Goal: Transaction & Acquisition: Purchase product/service

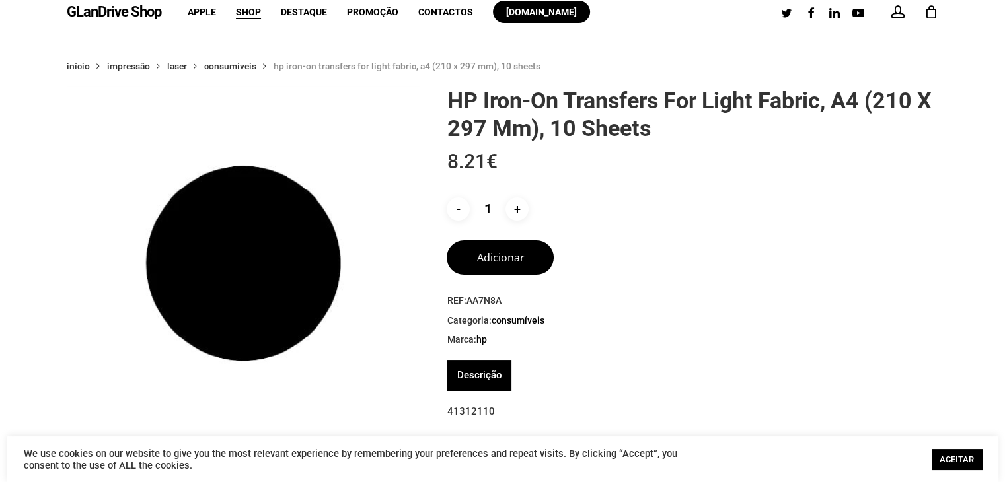
scroll to position [5, 0]
click at [333, 228] on img at bounding box center [243, 263] width 353 height 353
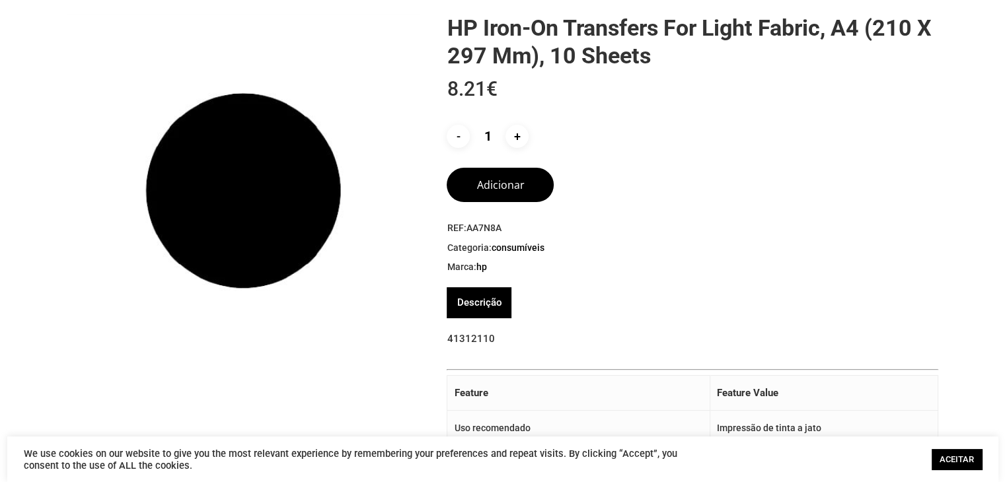
scroll to position [74, 0]
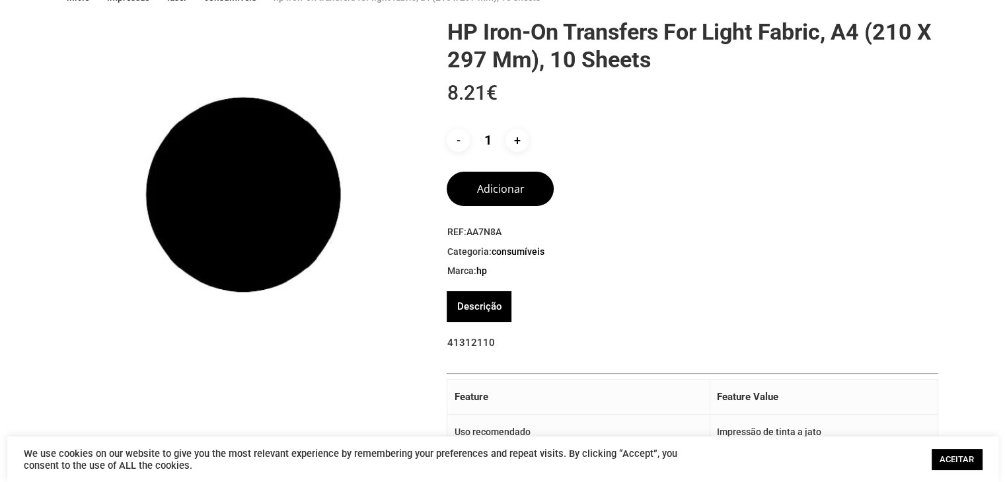
click at [484, 316] on link "Descrição" at bounding box center [478, 306] width 45 height 31
click at [949, 458] on link "ACEITAR" at bounding box center [956, 459] width 50 height 20
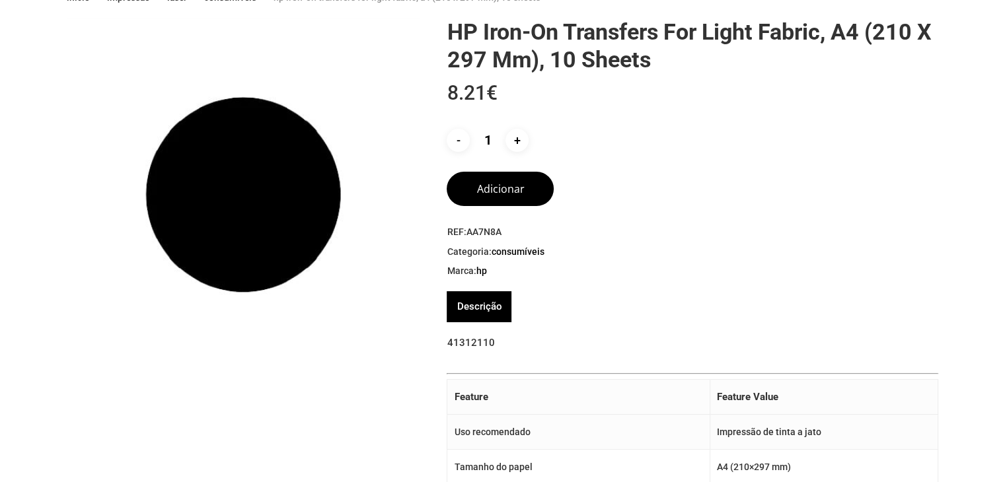
click at [489, 298] on link "Descrição" at bounding box center [478, 306] width 45 height 31
click at [511, 178] on button "Adicionar" at bounding box center [500, 187] width 107 height 34
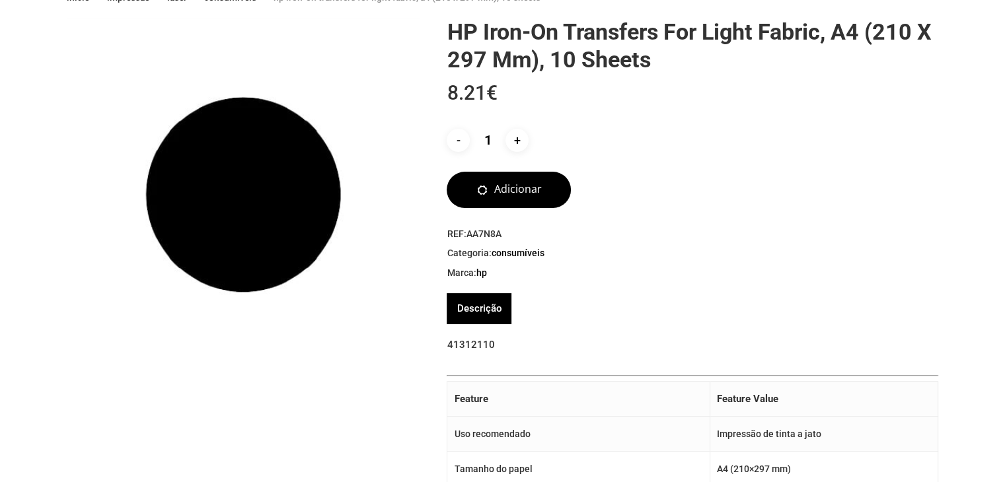
scroll to position [0, 0]
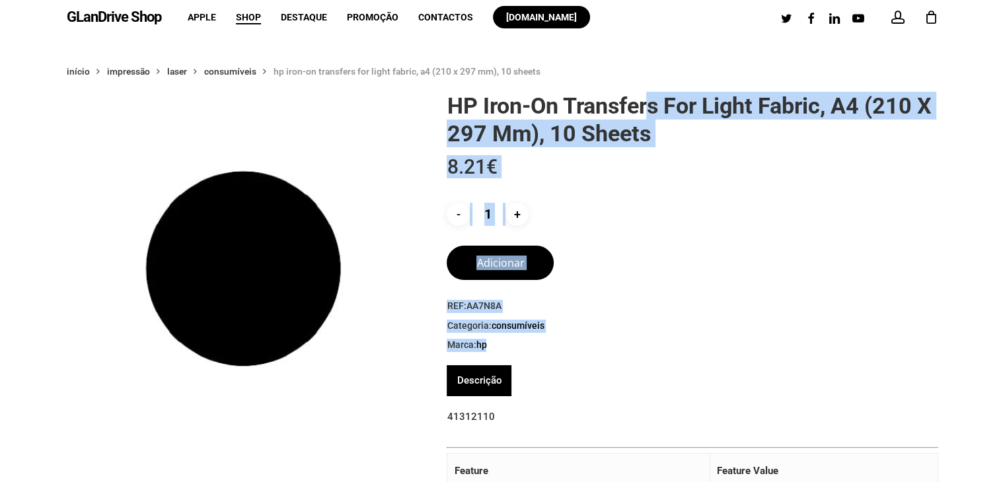
drag, startPoint x: 445, startPoint y: 109, endPoint x: 649, endPoint y: 118, distance: 203.7
click at [649, 118] on div "HP Iron-On Transfers for Light Fabric, A4 (210 x 297 mm), 10 sheets 8.21 € - Qu…" at bounding box center [687, 442] width 501 height 700
click at [707, 143] on h1 "HP Iron-On Transfers for Light Fabric, A4 (210 x 297 mm), 10 sheets" at bounding box center [692, 119] width 491 height 55
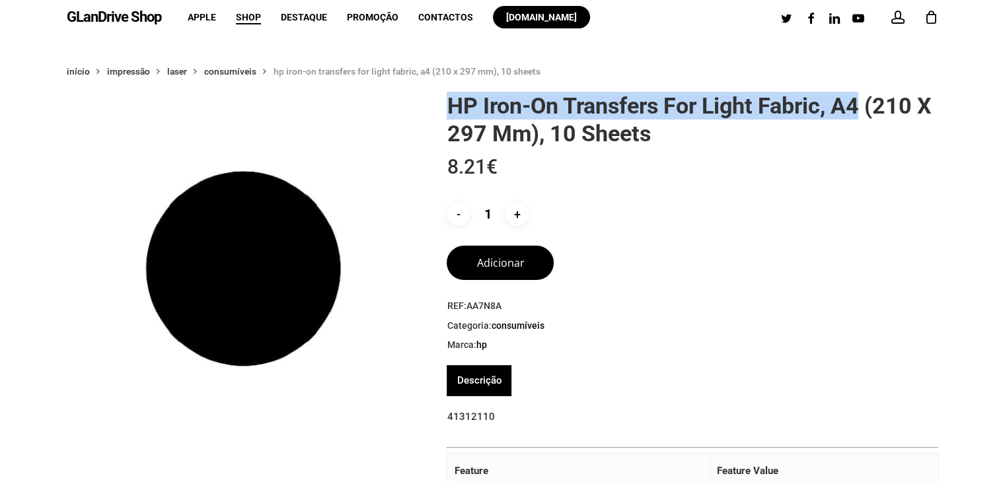
drag, startPoint x: 452, startPoint y: 109, endPoint x: 861, endPoint y: 102, distance: 409.6
click at [861, 102] on h1 "HP Iron-On Transfers for Light Fabric, A4 (210 x 297 mm), 10 sheets" at bounding box center [692, 119] width 491 height 55
copy h1 "HP Iron-On Transfers for Light Fabric, A4"
click at [499, 264] on button "Adicionar" at bounding box center [500, 261] width 107 height 34
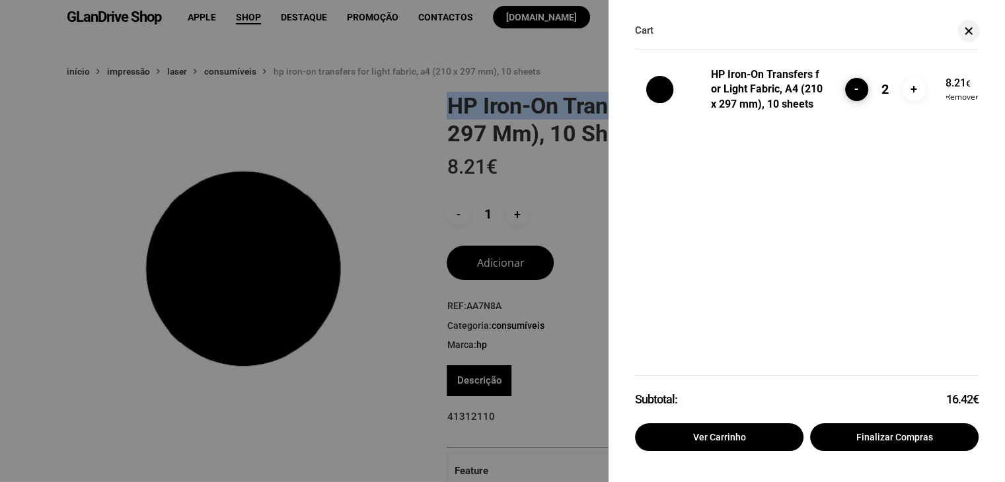
click at [850, 87] on input "-" at bounding box center [856, 89] width 23 height 23
type input "1"
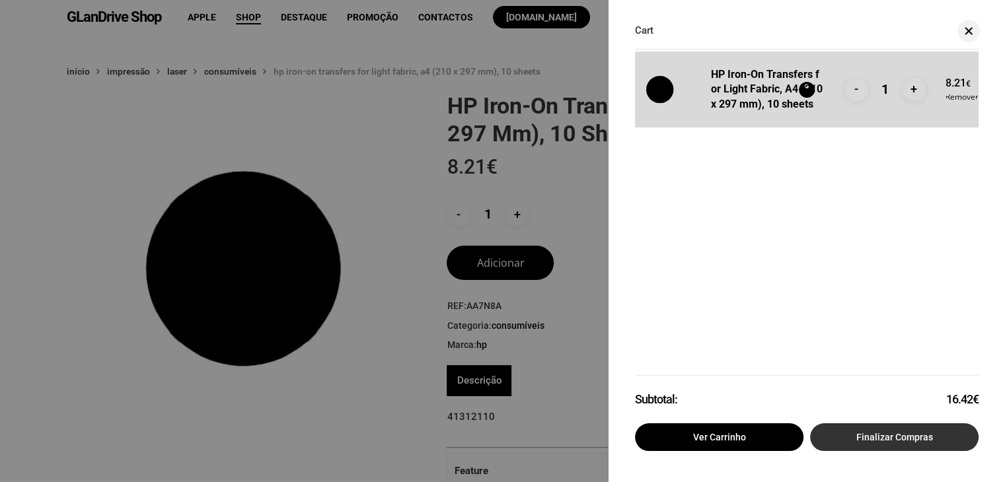
click at [834, 437] on div "HP Iron-On Transfers for Light Fabric, A4 (210 x 297 mm), 10 sheets - Quantidad…" at bounding box center [806, 251] width 396 height 452
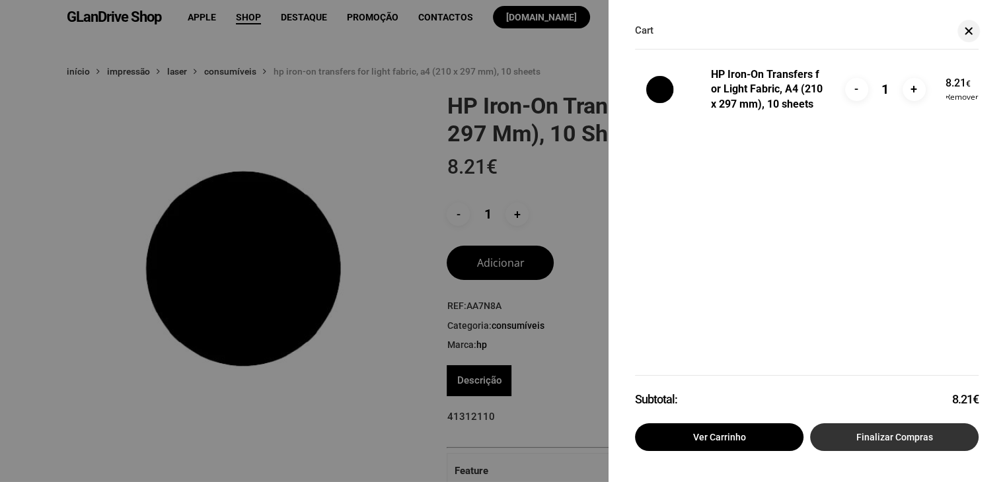
click at [893, 426] on link "Finalizar compras" at bounding box center [894, 437] width 168 height 28
